Goal: Information Seeking & Learning: Learn about a topic

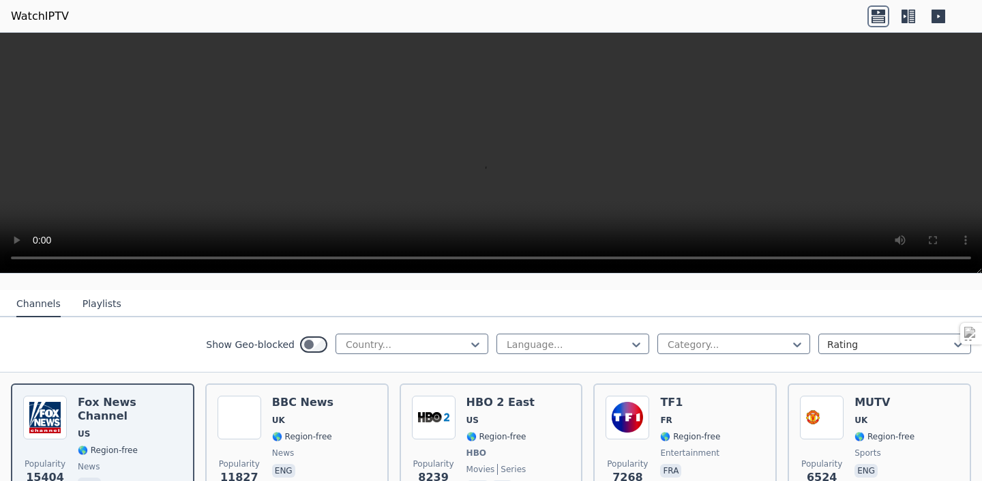
scroll to position [130, 0]
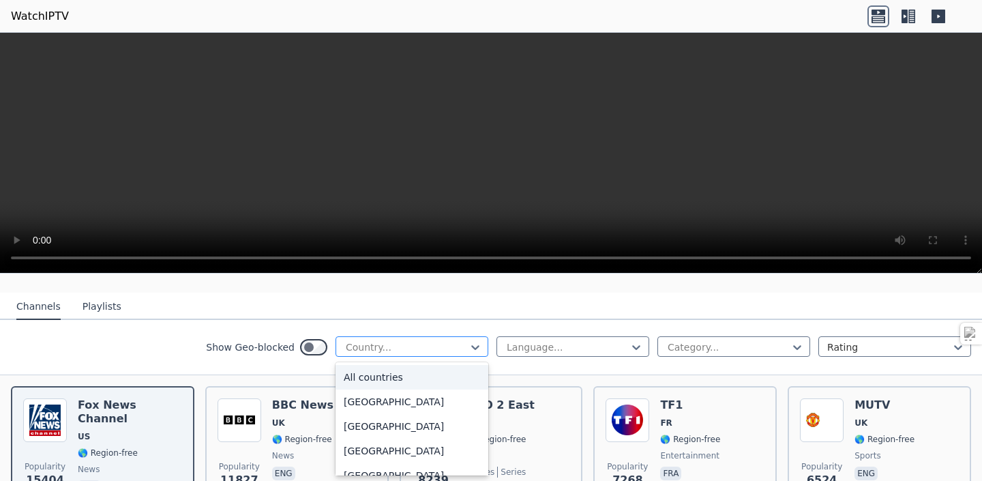
click at [452, 344] on div at bounding box center [407, 347] width 124 height 14
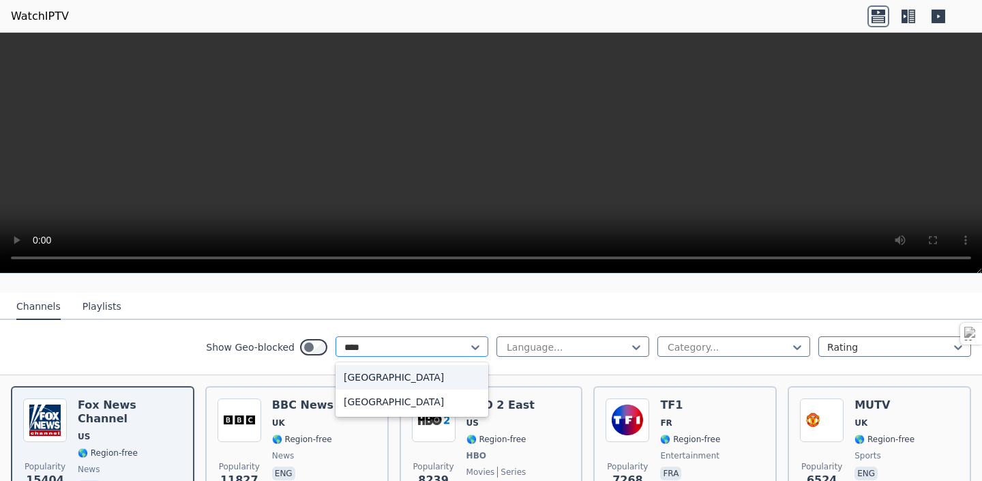
type input "*****"
click at [436, 372] on div "[GEOGRAPHIC_DATA]" at bounding box center [412, 377] width 153 height 25
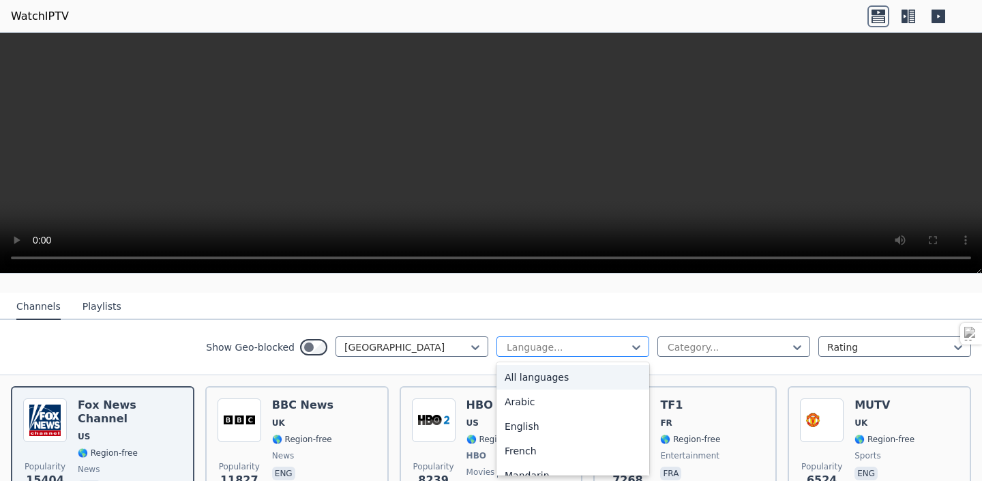
click at [563, 345] on div at bounding box center [568, 347] width 124 height 14
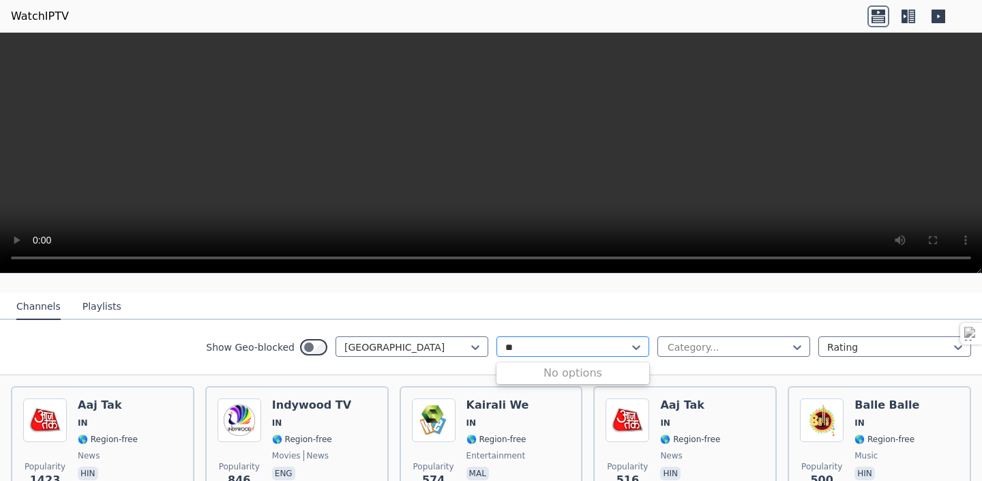
type input "*"
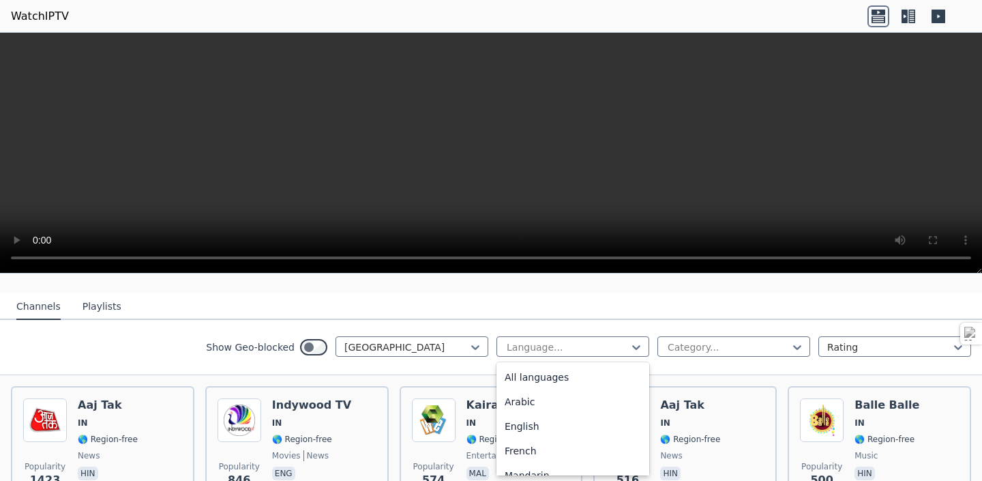
click at [680, 327] on div "Show Geo-blocked India Portuguese, 9 of 22. 22 results available. Use Up and Do…" at bounding box center [491, 347] width 982 height 55
click at [586, 351] on div at bounding box center [568, 347] width 124 height 14
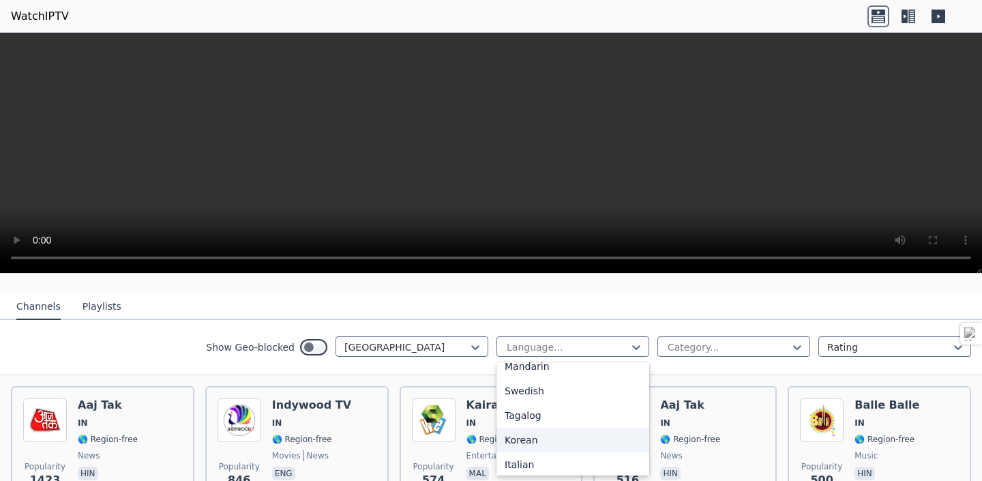
scroll to position [432, 0]
click at [116, 349] on div "Show Geo-blocked India Italian, 21 of 22. 22 results available. Use Up and Down…" at bounding box center [491, 347] width 982 height 55
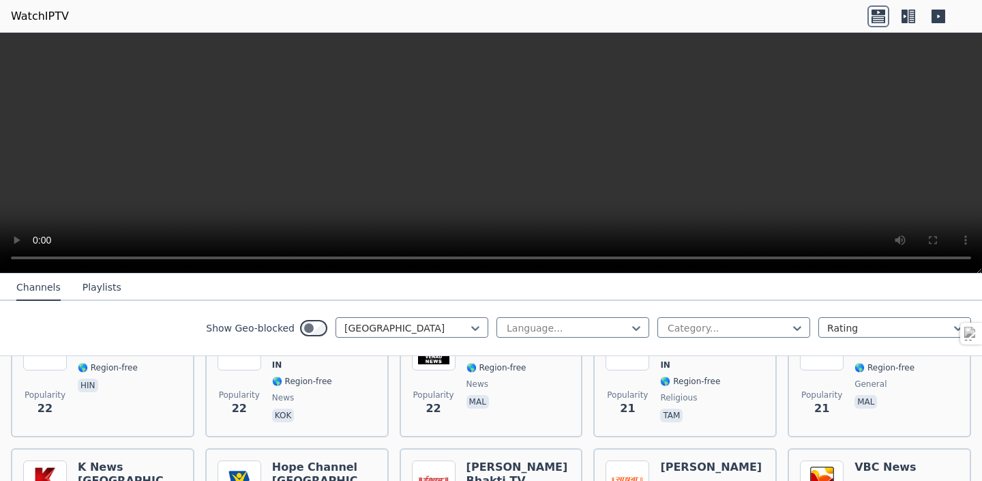
scroll to position [2942, 0]
